Goal: Navigation & Orientation: Find specific page/section

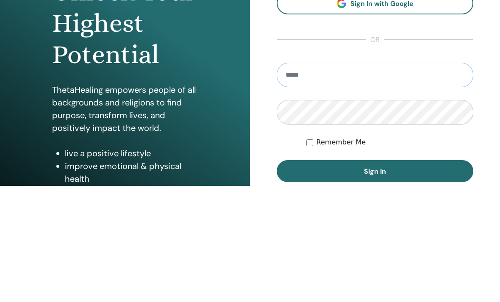
type input "**********"
click at [375, 276] on button "Sign In" at bounding box center [374, 287] width 196 height 22
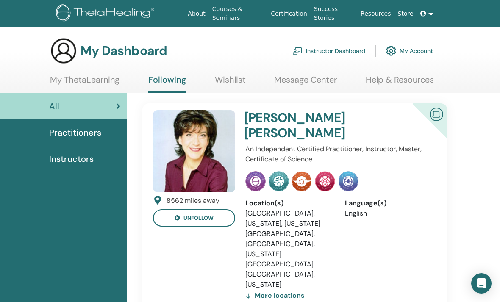
click at [345, 50] on link "Instructor Dashboard" at bounding box center [328, 50] width 73 height 19
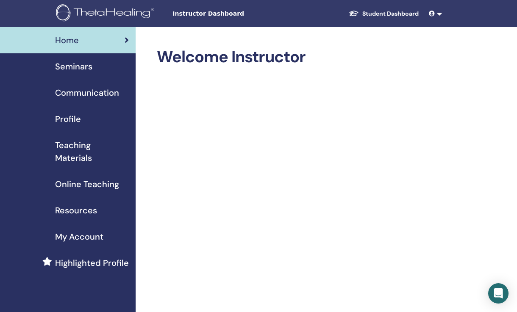
scroll to position [0, 6]
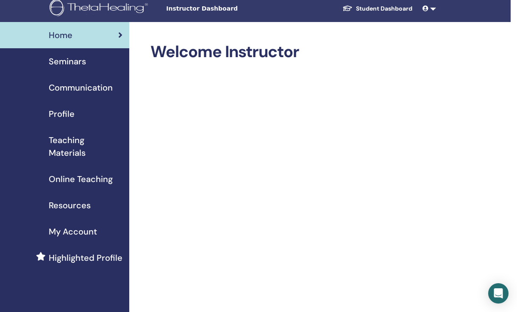
scroll to position [0, 6]
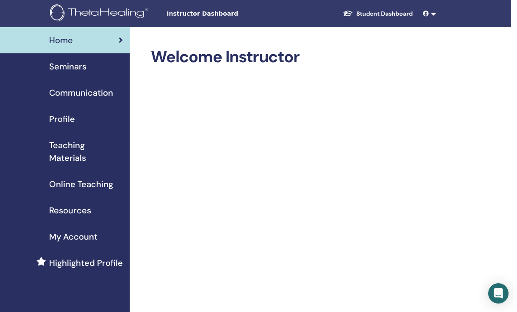
click at [59, 118] on span "Profile" at bounding box center [62, 119] width 26 height 13
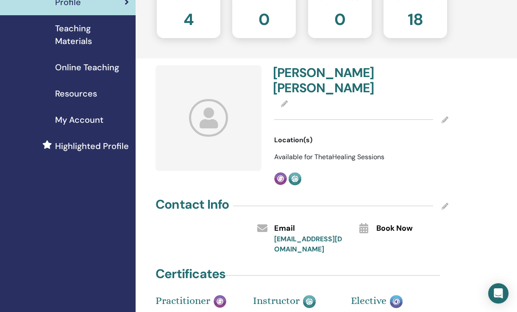
scroll to position [117, 0]
click at [448, 116] on icon at bounding box center [444, 119] width 7 height 7
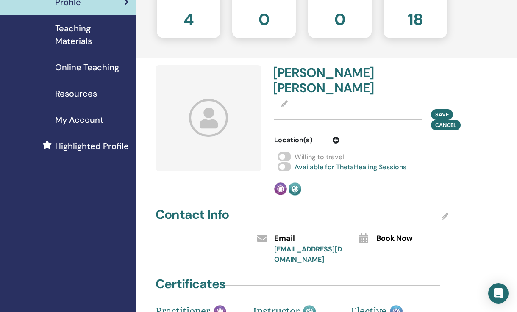
click at [452, 122] on span "Cancel" at bounding box center [445, 125] width 21 height 7
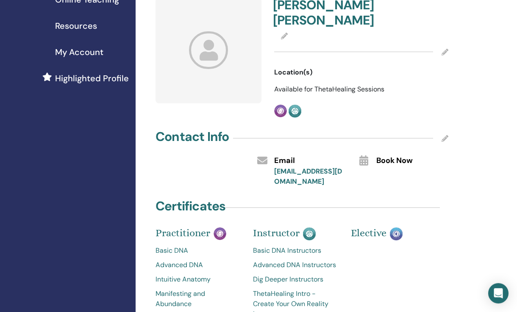
scroll to position [190, 0]
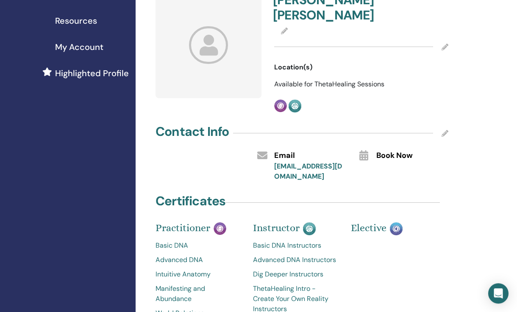
click at [370, 148] on div "Book Now" at bounding box center [412, 155] width 85 height 14
click at [402, 150] on span "Book Now" at bounding box center [394, 155] width 36 height 11
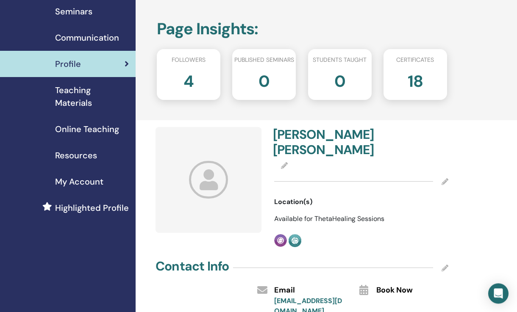
scroll to position [51, 0]
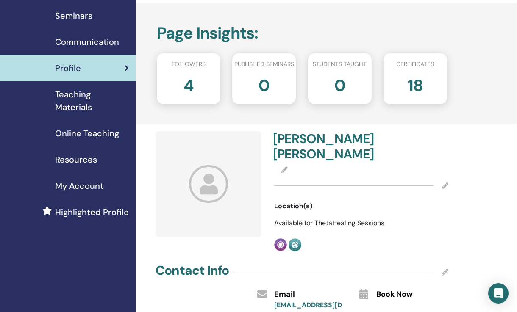
click at [74, 98] on span "Teaching Materials" at bounding box center [92, 100] width 74 height 25
click at [67, 98] on span "Teaching Materials" at bounding box center [92, 100] width 74 height 25
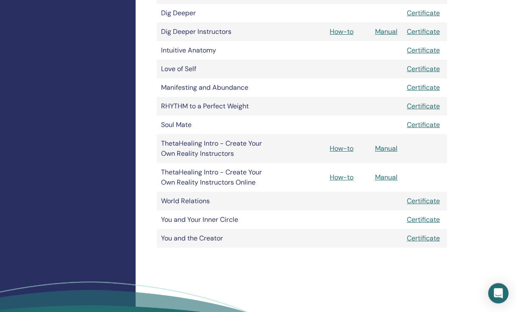
scroll to position [320, 0]
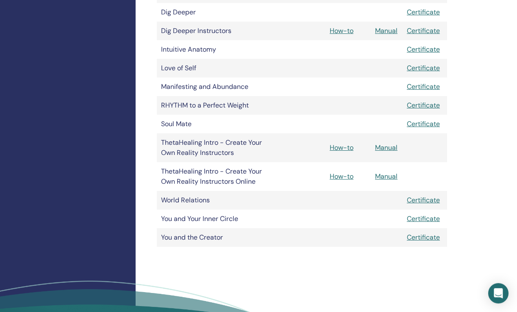
click at [343, 172] on link "How-to" at bounding box center [341, 176] width 24 height 9
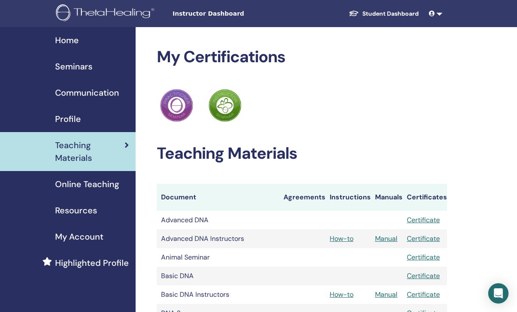
scroll to position [348, 0]
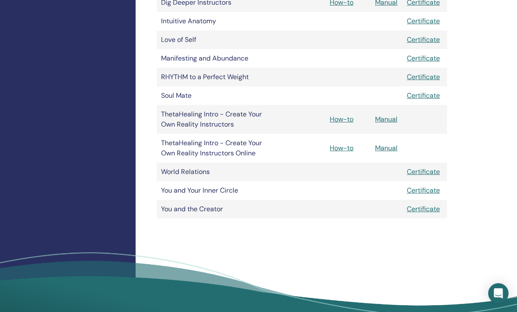
click at [384, 115] on link "Manual" at bounding box center [386, 119] width 22 height 9
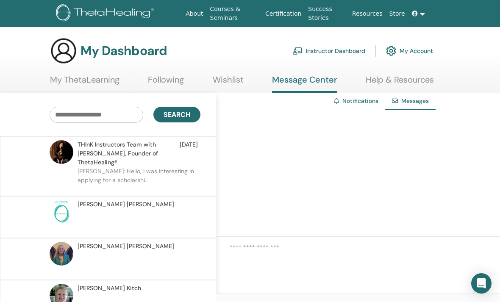
click at [337, 45] on link "Instructor Dashboard" at bounding box center [328, 50] width 73 height 19
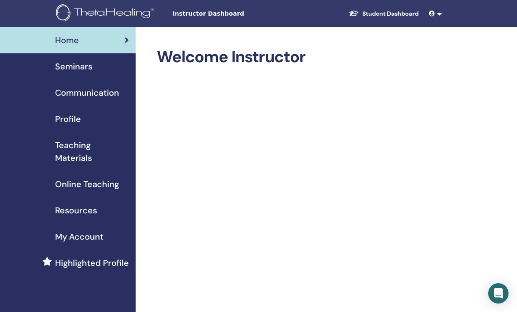
click at [75, 184] on span "Online Teaching" at bounding box center [87, 184] width 64 height 13
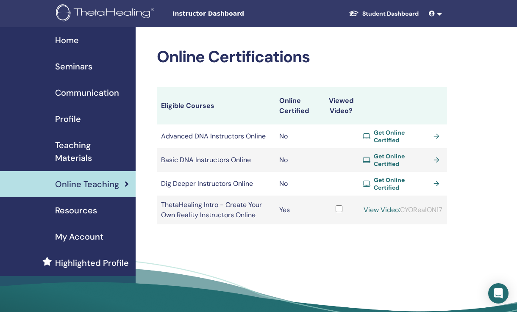
click at [398, 157] on span "Get Online Certified" at bounding box center [401, 159] width 56 height 15
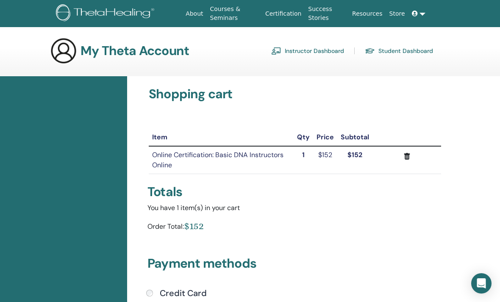
click at [95, 47] on h3 "My Theta Account" at bounding box center [134, 50] width 108 height 15
click at [421, 12] on link at bounding box center [418, 14] width 20 height 16
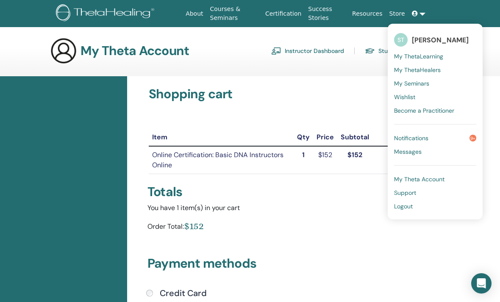
click at [410, 55] on span "My ThetaLearning" at bounding box center [418, 56] width 49 height 8
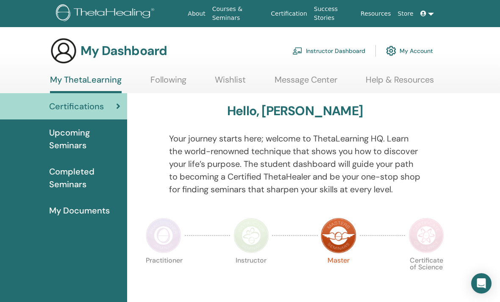
click at [431, 9] on link at bounding box center [427, 14] width 20 height 16
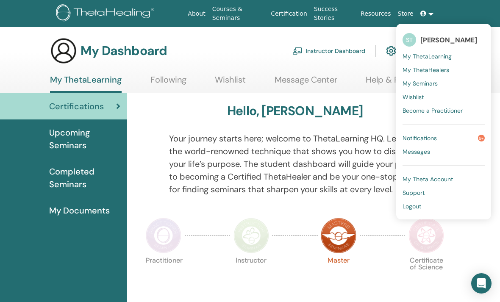
click at [420, 136] on span "Notifications" at bounding box center [419, 138] width 34 height 8
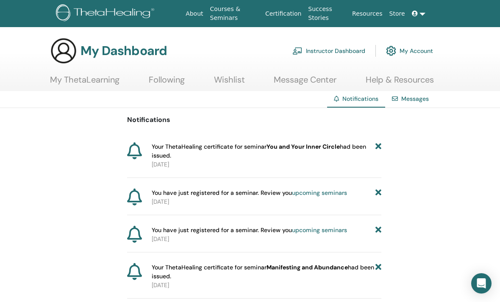
click at [332, 50] on link "Instructor Dashboard" at bounding box center [328, 50] width 73 height 19
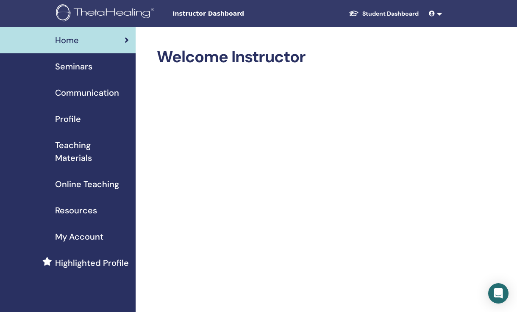
click at [67, 116] on span "Profile" at bounding box center [68, 119] width 26 height 13
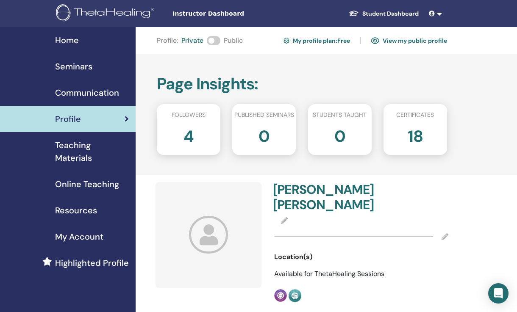
click at [78, 66] on span "Seminars" at bounding box center [73, 66] width 37 height 13
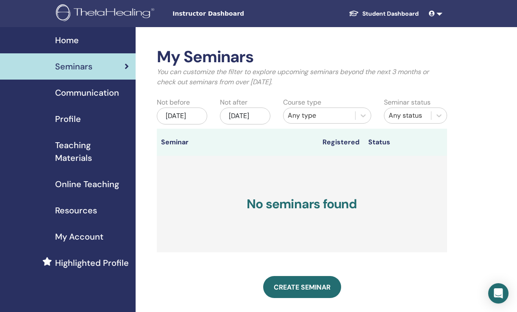
click at [97, 94] on span "Communication" at bounding box center [87, 92] width 64 height 13
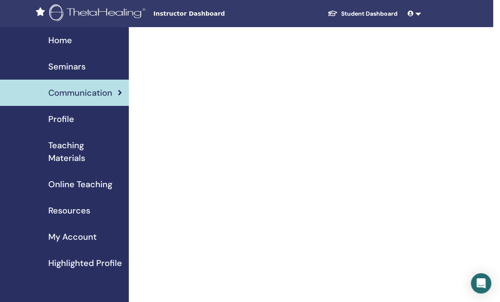
scroll to position [0, 8]
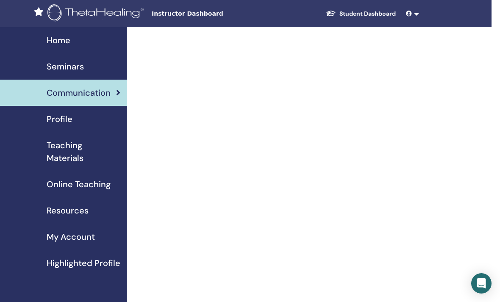
click at [57, 119] on span "Profile" at bounding box center [60, 119] width 26 height 13
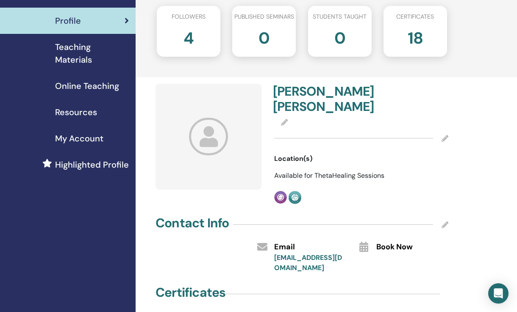
scroll to position [95, 0]
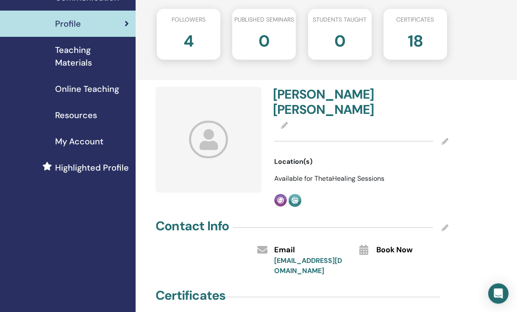
click at [447, 131] on div at bounding box center [361, 141] width 174 height 21
click at [445, 138] on icon at bounding box center [444, 141] width 7 height 7
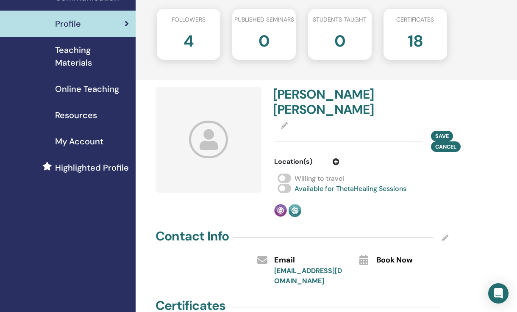
click at [449, 143] on span "Cancel" at bounding box center [445, 146] width 21 height 7
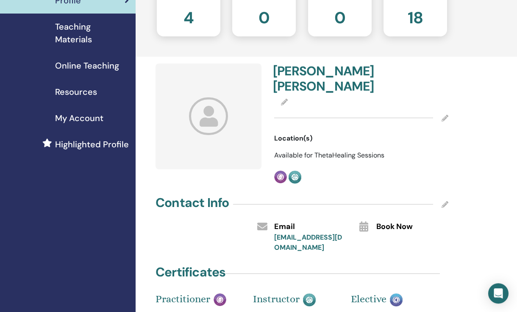
scroll to position [119, 0]
click at [446, 201] on icon at bounding box center [444, 204] width 7 height 7
click at [444, 206] on span "Cancel" at bounding box center [433, 209] width 21 height 7
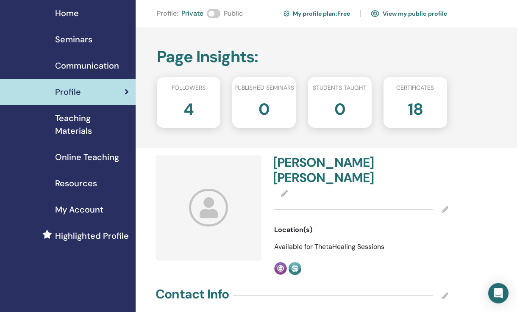
scroll to position [35, 0]
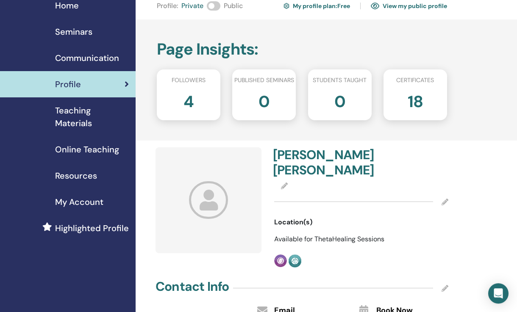
click at [309, 6] on link "My profile plan : Free" at bounding box center [316, 6] width 66 height 14
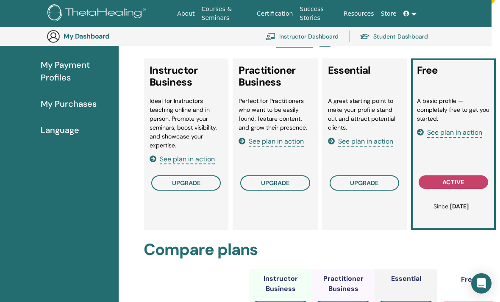
scroll to position [148, 8]
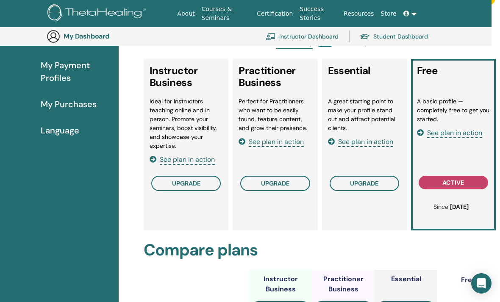
click at [175, 180] on span "upgrade" at bounding box center [186, 184] width 28 height 8
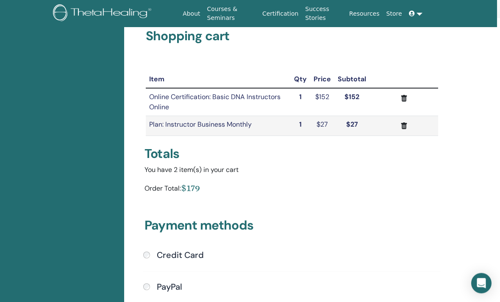
scroll to position [58, 3]
click at [401, 129] on icon "submit" at bounding box center [403, 126] width 9 height 9
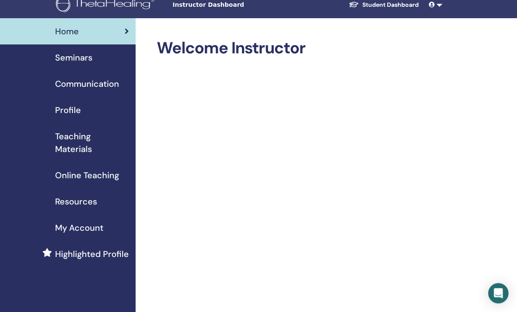
scroll to position [10, 0]
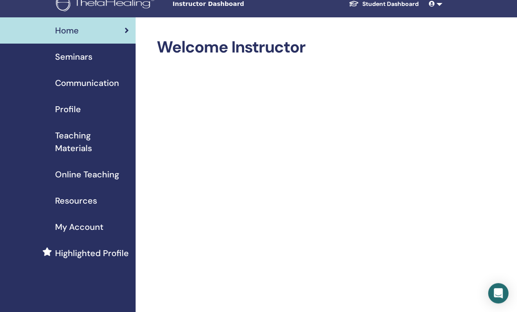
click at [80, 60] on span "Seminars" at bounding box center [73, 56] width 37 height 13
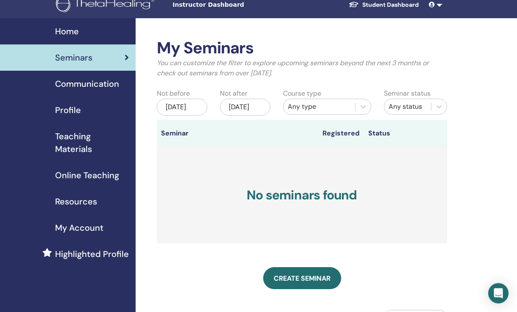
scroll to position [1, 0]
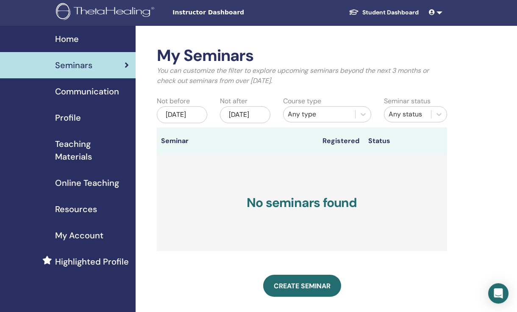
click at [95, 93] on span "Communication" at bounding box center [87, 91] width 64 height 13
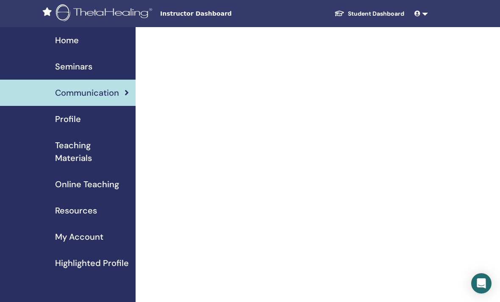
click at [68, 121] on span "Profile" at bounding box center [68, 119] width 26 height 13
click at [66, 116] on span "Profile" at bounding box center [68, 119] width 26 height 13
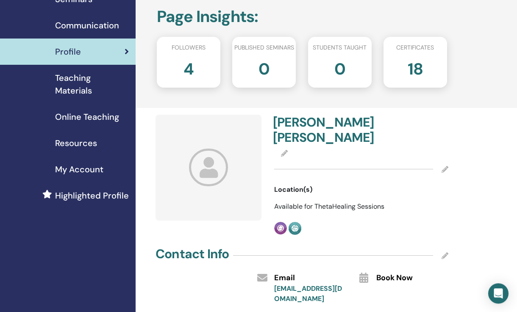
scroll to position [66, 0]
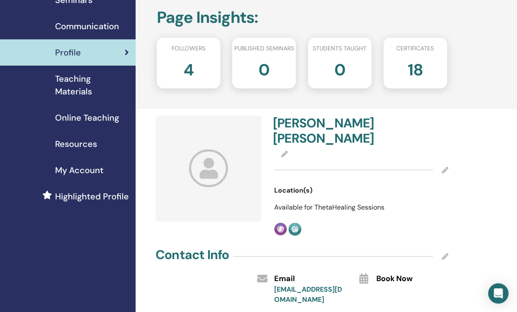
click at [442, 167] on icon at bounding box center [444, 170] width 7 height 7
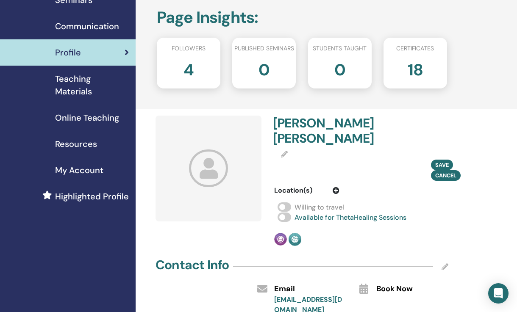
click at [450, 172] on span "Cancel" at bounding box center [445, 175] width 21 height 7
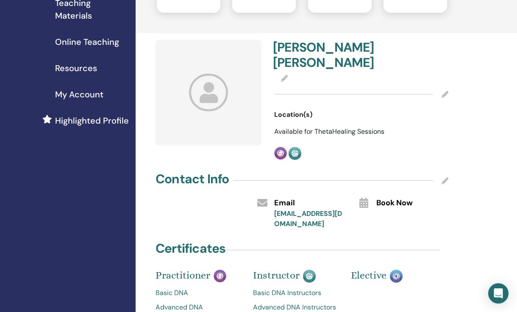
scroll to position [145, 0]
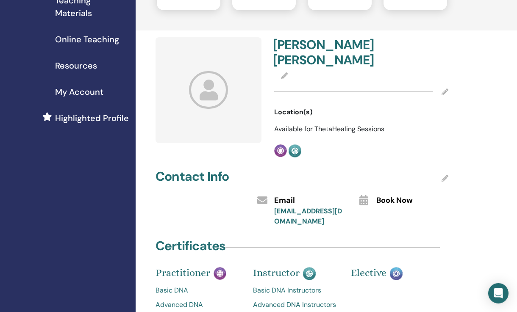
click at [444, 175] on icon at bounding box center [444, 178] width 7 height 7
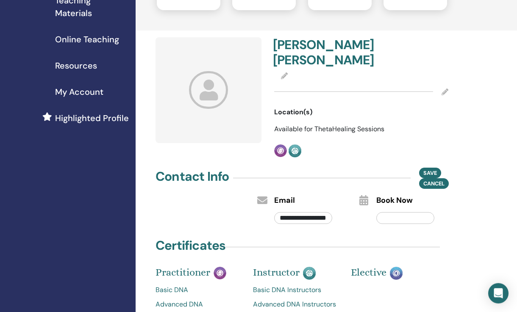
click at [439, 180] on span "Cancel" at bounding box center [433, 183] width 21 height 7
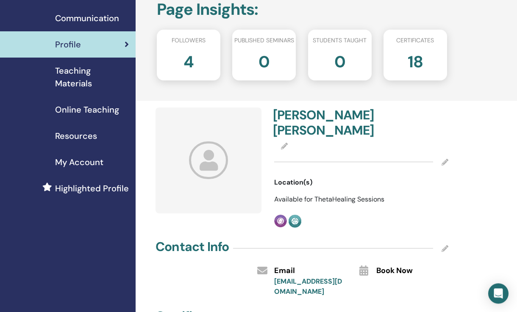
scroll to position [75, 0]
click at [72, 78] on span "Teaching Materials" at bounding box center [92, 76] width 74 height 25
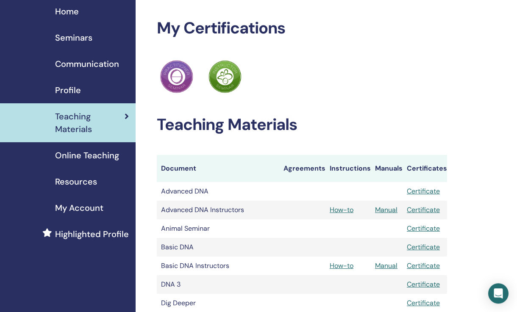
scroll to position [29, 0]
click at [80, 156] on span "Online Teaching" at bounding box center [87, 155] width 64 height 13
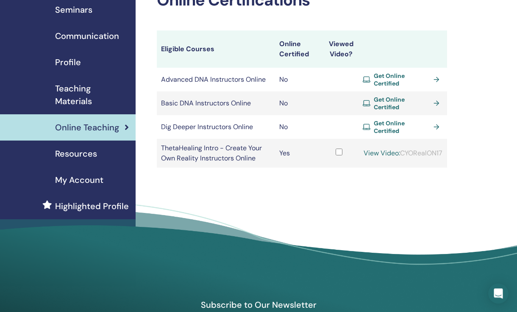
scroll to position [57, 0]
click at [66, 154] on span "Resources" at bounding box center [76, 153] width 42 height 13
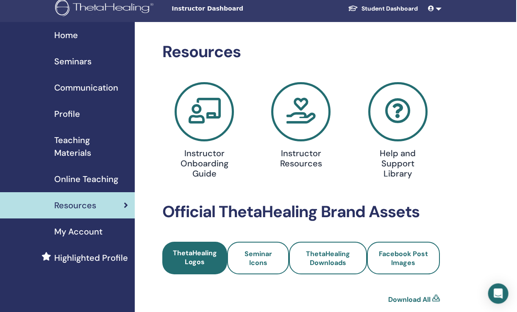
scroll to position [0, 1]
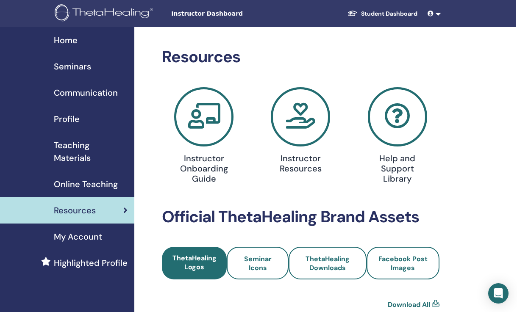
click at [203, 163] on h4 "Instructor Onboarding Guide" at bounding box center [204, 168] width 61 height 30
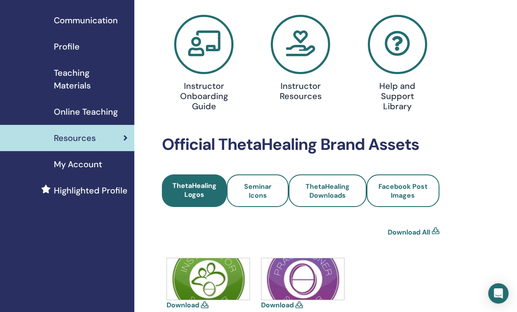
scroll to position [72, 1]
click at [69, 164] on span "My Account" at bounding box center [78, 164] width 48 height 13
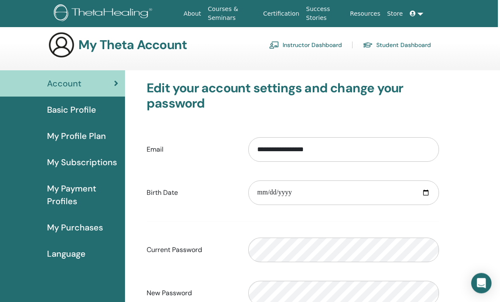
scroll to position [0, 2]
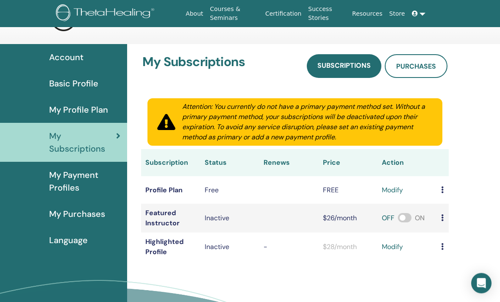
scroll to position [32, 0]
click at [65, 212] on span "My Purchases" at bounding box center [77, 213] width 56 height 13
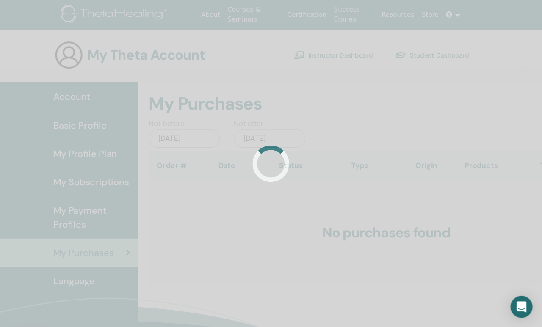
scroll to position [4, 0]
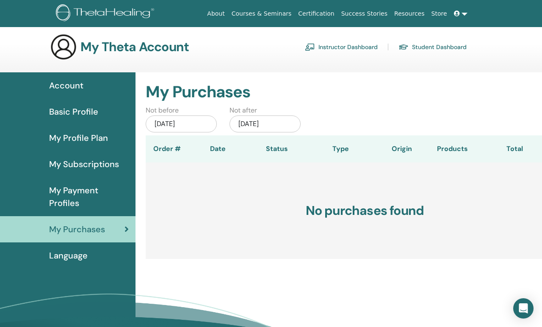
click at [59, 192] on span "My Payment Profiles" at bounding box center [89, 196] width 80 height 25
click at [60, 193] on span "My Payment Profiles" at bounding box center [89, 196] width 80 height 25
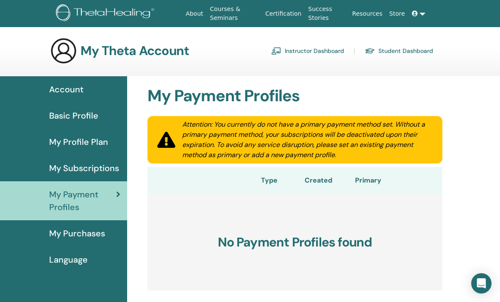
click at [230, 14] on link "Courses & Seminars" at bounding box center [234, 13] width 55 height 25
